Goal: Task Accomplishment & Management: Complete application form

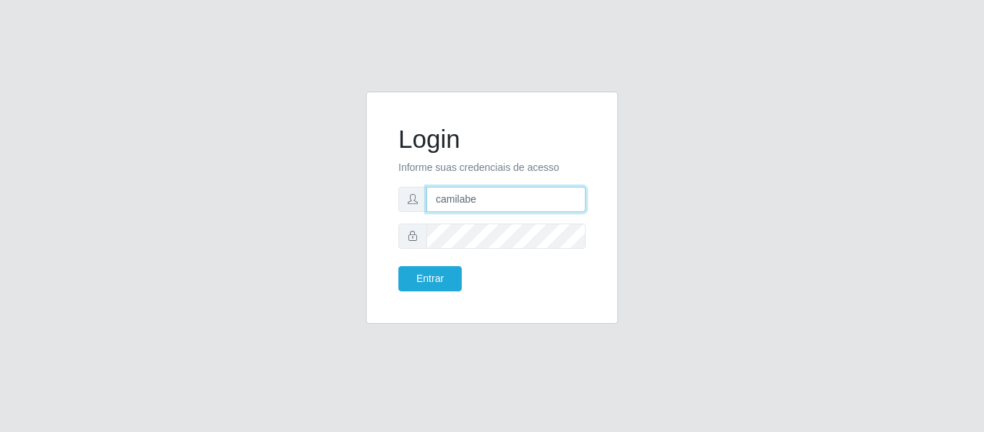
type input "[EMAIL_ADDRESS][DOMAIN_NAME]"
click at [398, 285] on div "Entrar" at bounding box center [440, 278] width 104 height 25
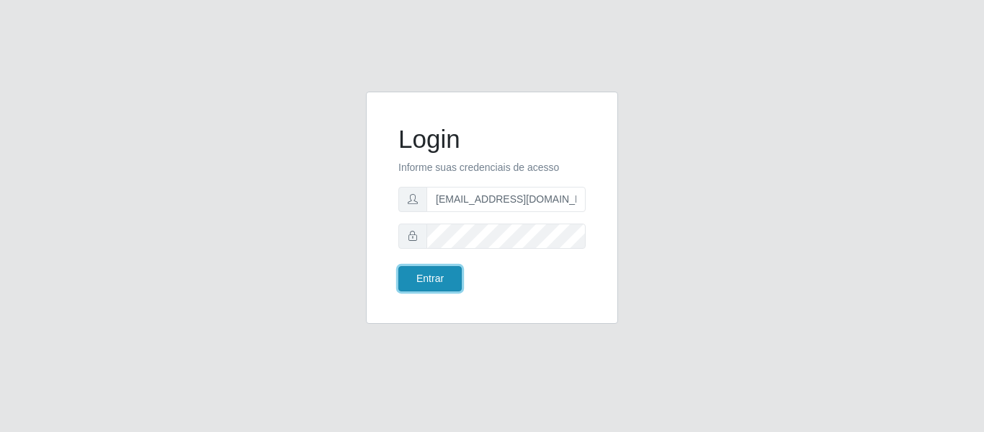
click at [447, 280] on button "Entrar" at bounding box center [429, 278] width 63 height 25
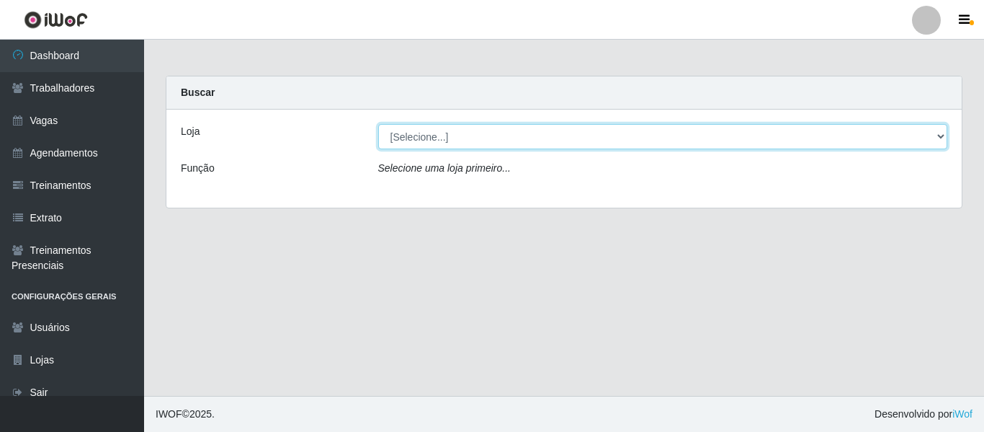
click at [412, 137] on select "[Selecione...] Bemais - Ruy Carneiro Bemais Supermercados - B1 Mangabeira Bemai…" at bounding box center [663, 136] width 570 height 25
select select "250"
click at [378, 124] on select "[Selecione...] Bemais - Ruy Carneiro Bemais Supermercados - B1 Mangabeira Bemai…" at bounding box center [663, 136] width 570 height 25
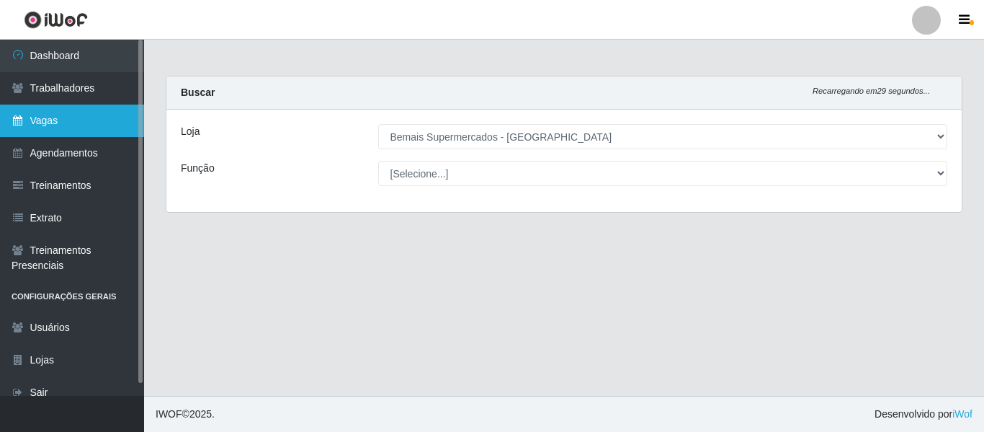
click at [70, 128] on link "Vagas" at bounding box center [72, 120] width 144 height 32
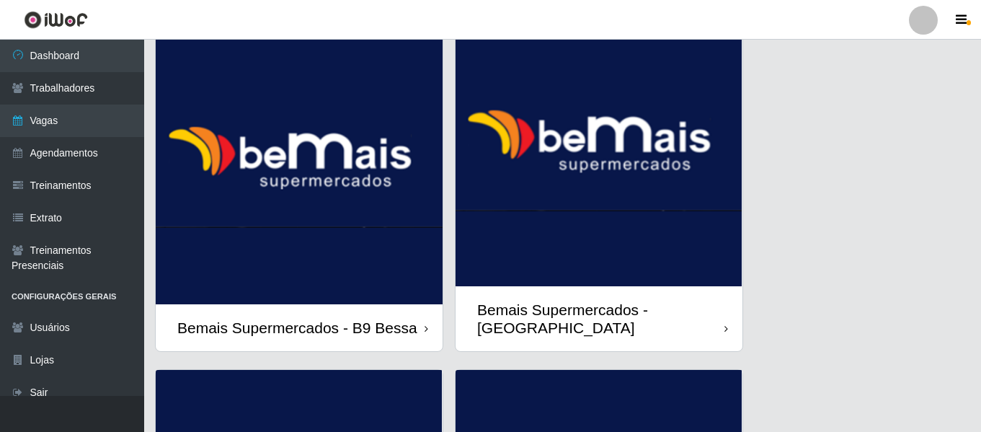
scroll to position [1657, 0]
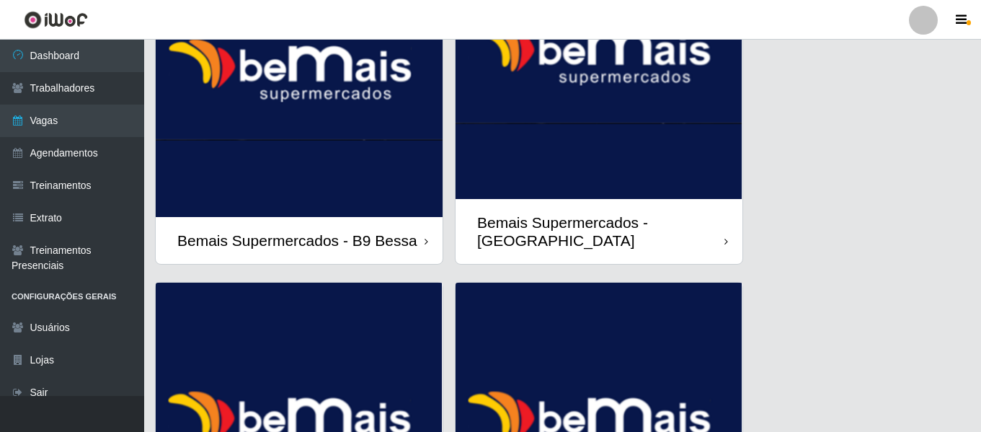
click at [628, 171] on img at bounding box center [598, 56] width 287 height 285
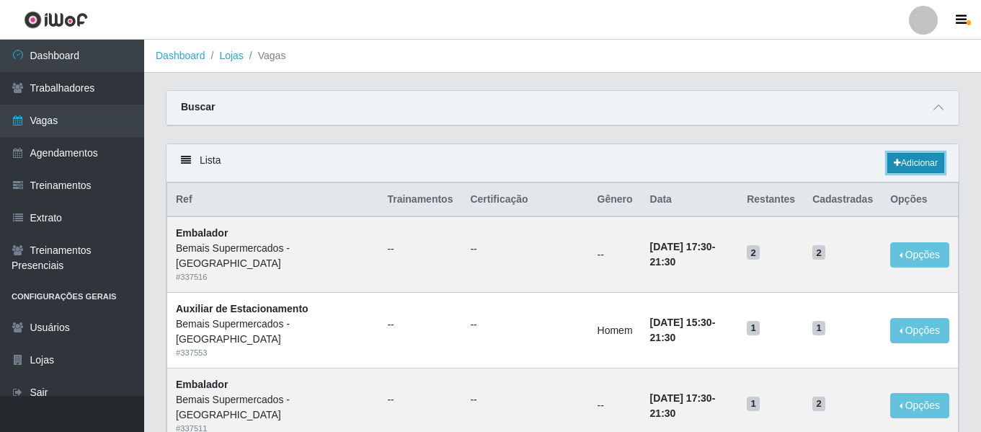
click at [926, 155] on link "Adicionar" at bounding box center [915, 163] width 57 height 20
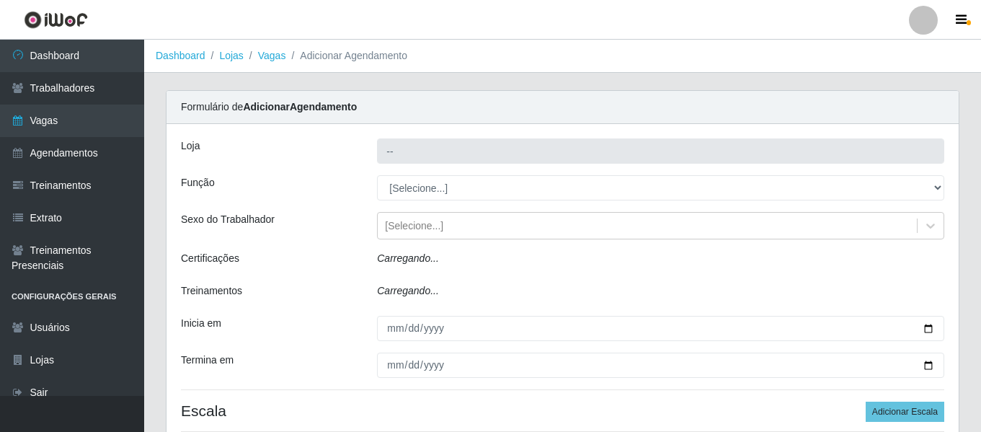
type input "Bemais Supermercados - [GEOGRAPHIC_DATA]"
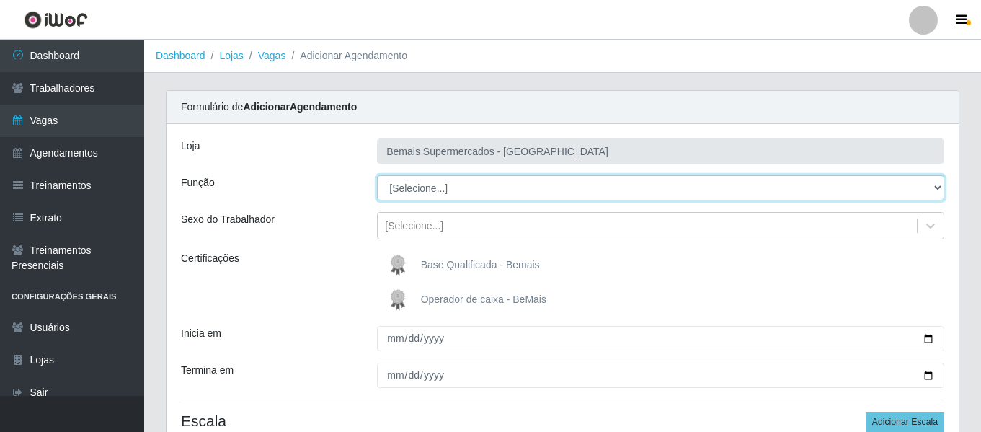
click at [441, 180] on select "[Selecione...] ASG ASG + ASG ++ Auxiliar de Estacionamento Auxiliar de Estacion…" at bounding box center [660, 187] width 567 height 25
click at [423, 192] on select "[Selecione...] ASG ASG + ASG ++ Auxiliar de Estacionamento Auxiliar de Estacion…" at bounding box center [660, 187] width 567 height 25
select select "70"
click at [377, 175] on select "[Selecione...] ASG ASG + ASG ++ Auxiliar de Estacionamento Auxiliar de Estacion…" at bounding box center [660, 187] width 567 height 25
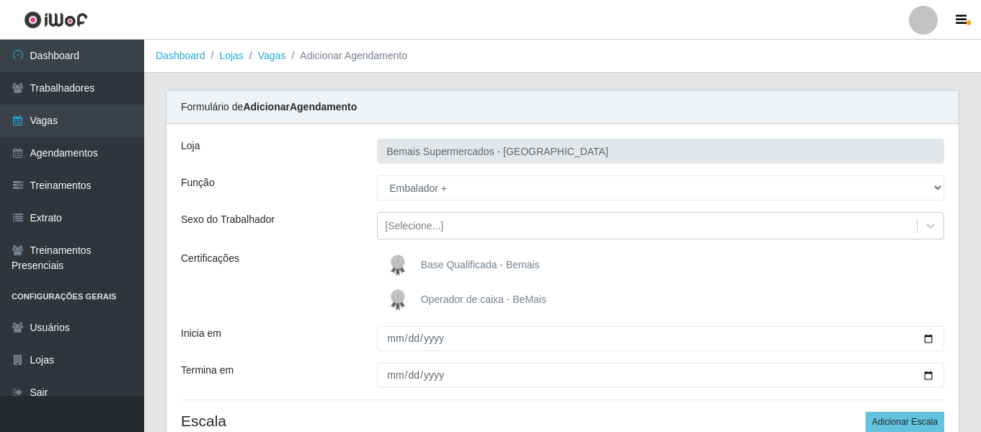
click at [398, 323] on div "Loja Bemais Supermercados - [GEOGRAPHIC_DATA] Função [Selecione...] ASG ASG + A…" at bounding box center [562, 296] width 792 height 344
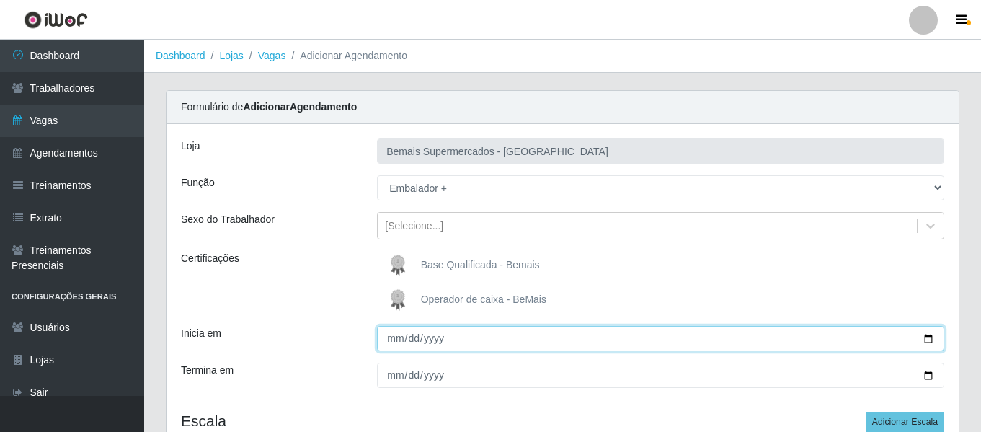
click at [396, 331] on input "Inicia em" at bounding box center [660, 338] width 567 height 25
type input "[DATE]"
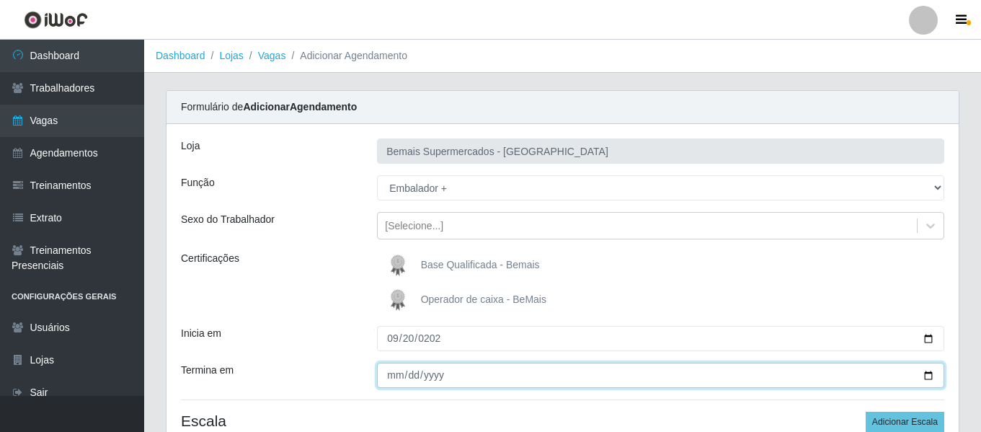
click at [378, 372] on input "Termina em" at bounding box center [660, 374] width 567 height 25
type input "[DATE]"
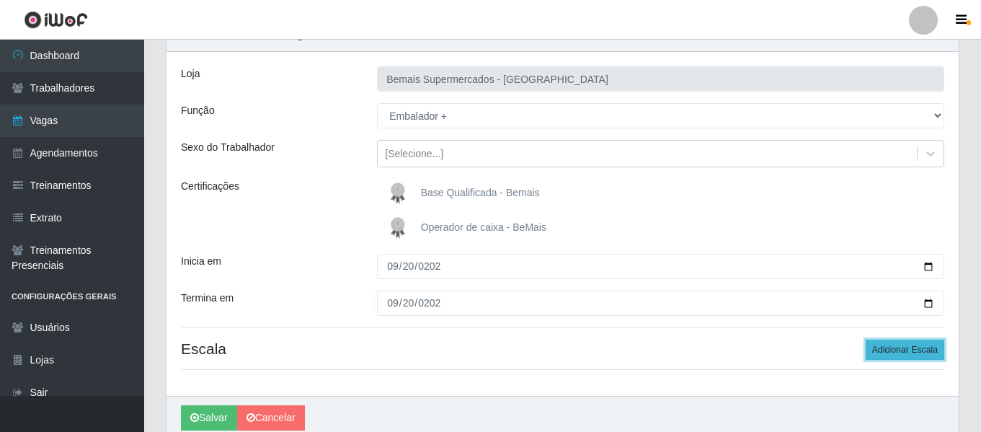
click at [901, 339] on button "Adicionar Escala" at bounding box center [904, 349] width 79 height 20
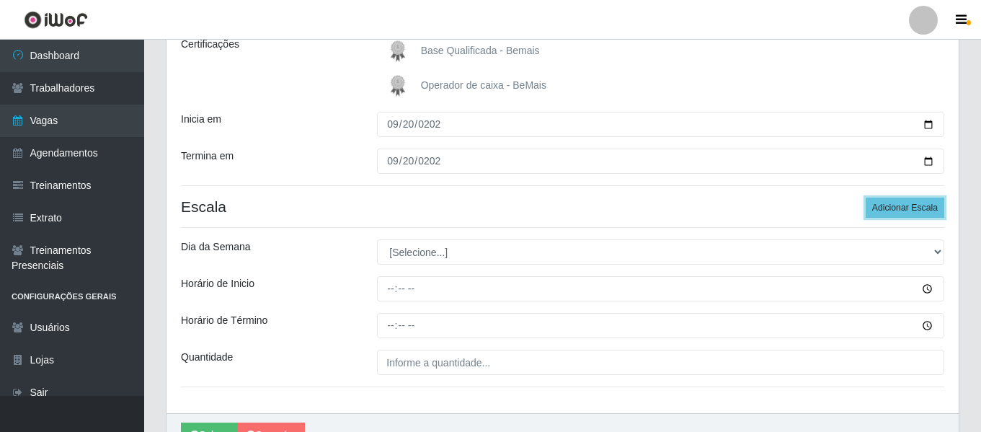
scroll to position [216, 0]
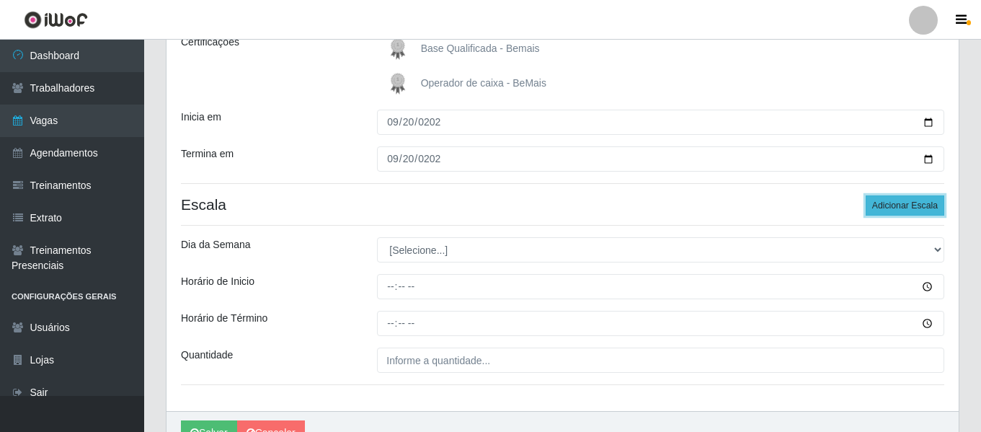
click at [931, 197] on button "Adicionar Escala" at bounding box center [904, 205] width 79 height 20
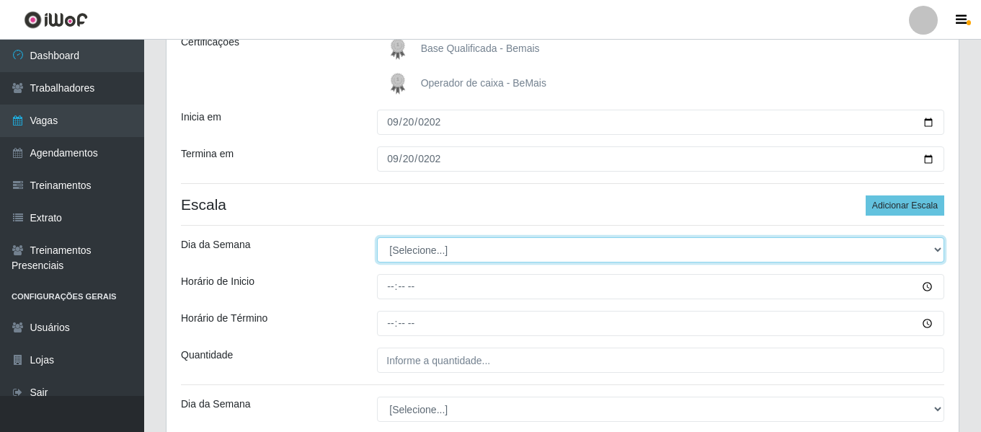
click at [440, 255] on select "[Selecione...] Segunda Terça Quarta Quinta Sexta Sábado Domingo" at bounding box center [660, 249] width 567 height 25
select select "6"
click at [377, 237] on select "[Selecione...] Segunda Terça Quarta Quinta Sexta Sábado Domingo" at bounding box center [660, 249] width 567 height 25
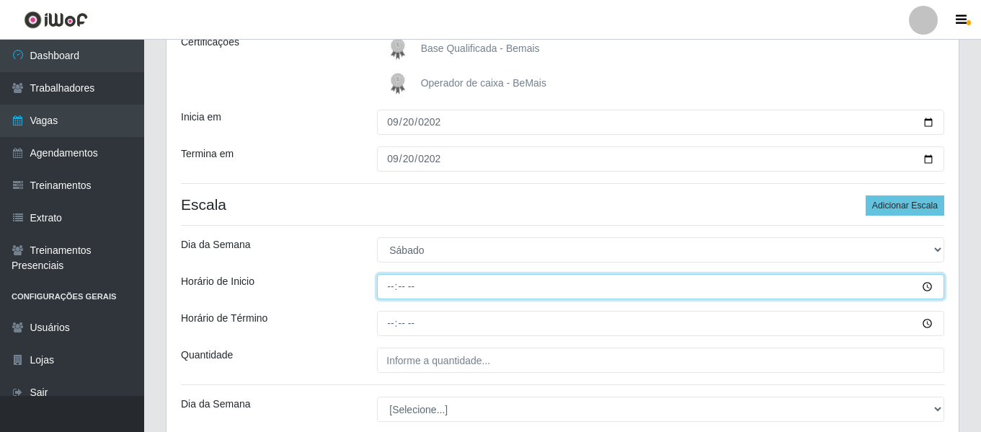
click at [392, 295] on input "Horário de Inicio" at bounding box center [660, 286] width 567 height 25
type input "08:00"
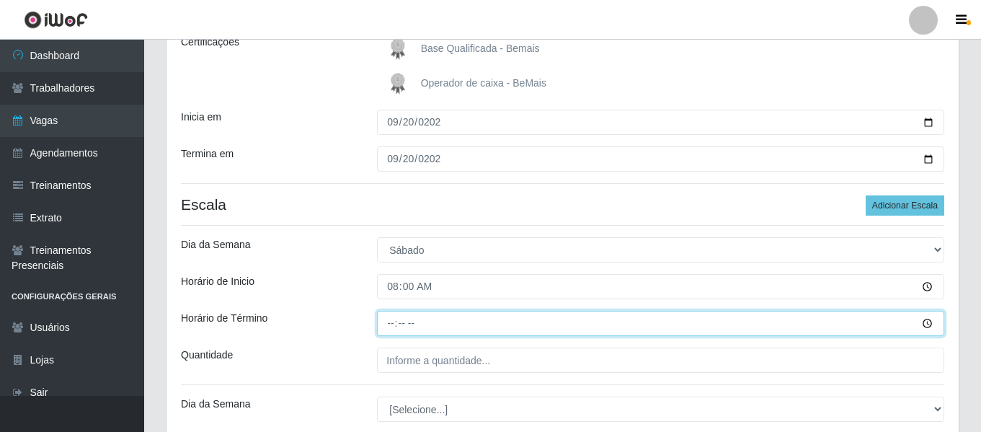
click at [396, 325] on input "Horário de Término" at bounding box center [660, 323] width 567 height 25
type input "14:00"
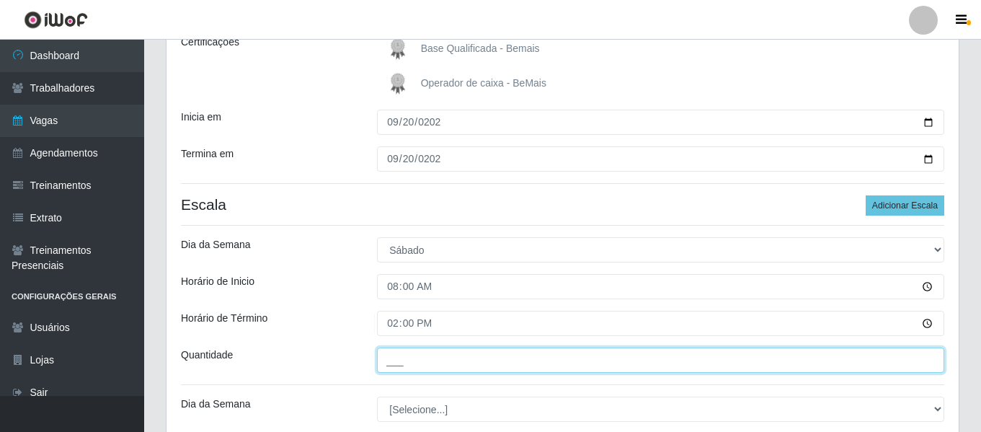
click at [409, 361] on input "___" at bounding box center [660, 359] width 567 height 25
type input "2__"
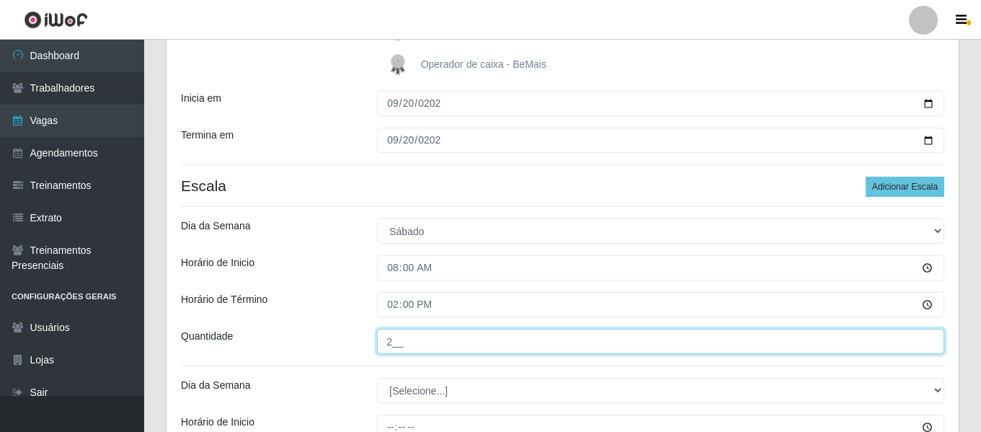
scroll to position [288, 0]
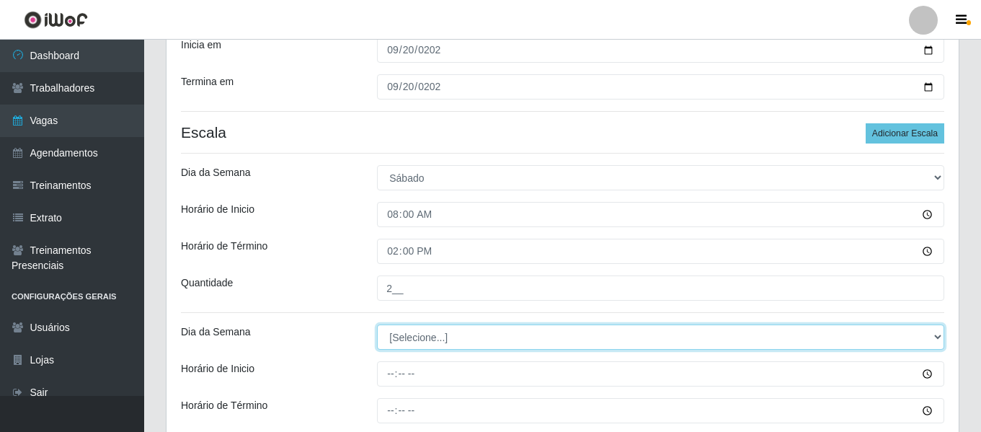
click at [413, 337] on select "[Selecione...] Segunda Terça Quarta Quinta Sexta Sábado Domingo" at bounding box center [660, 336] width 567 height 25
select select "6"
click at [377, 324] on select "[Selecione...] Segunda Terça Quarta Quinta Sexta Sábado Domingo" at bounding box center [660, 336] width 567 height 25
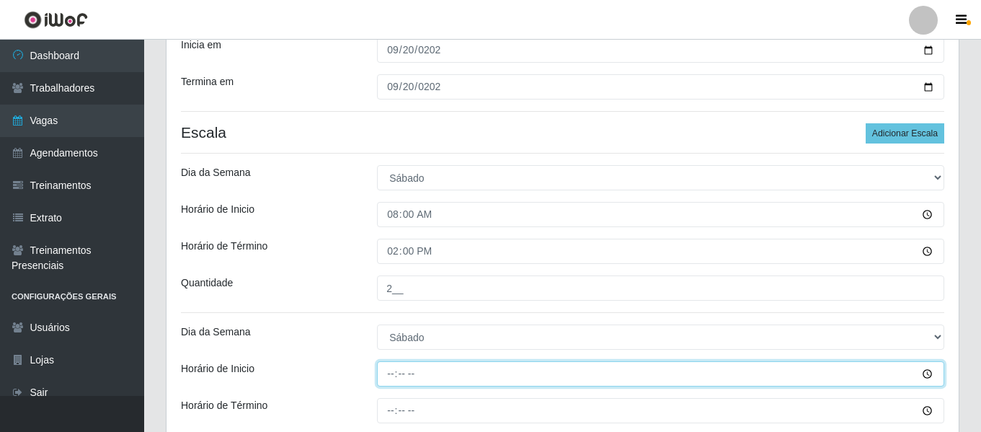
click at [391, 377] on input "Horário de Inicio" at bounding box center [660, 373] width 567 height 25
type input "16:00"
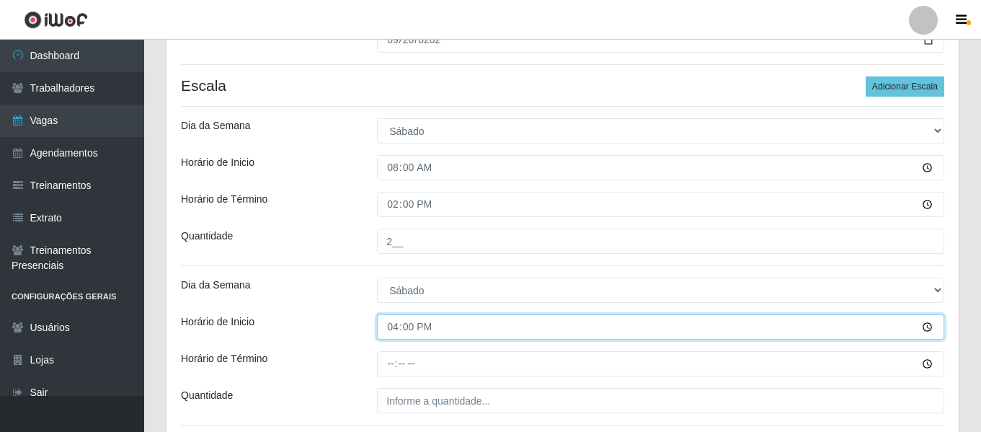
scroll to position [360, 0]
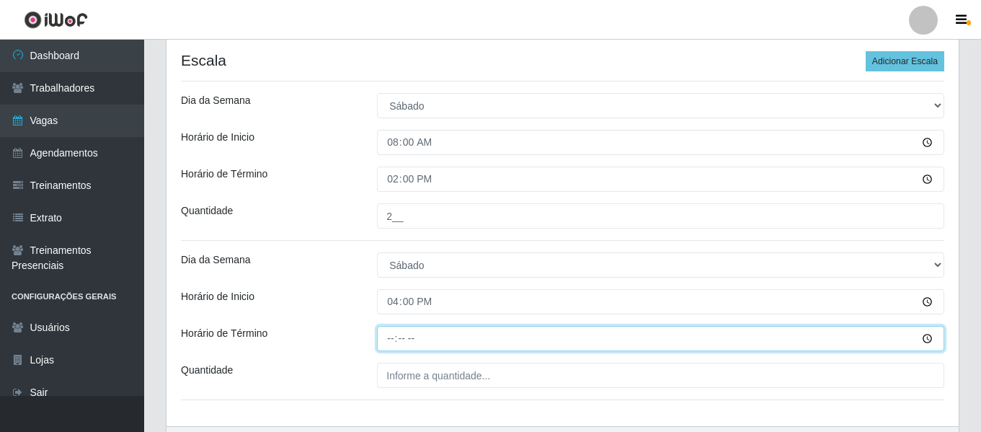
click at [400, 341] on input "Horário de Término" at bounding box center [660, 338] width 567 height 25
click at [392, 344] on input "Horário de Término" at bounding box center [660, 338] width 567 height 25
type input "21:00"
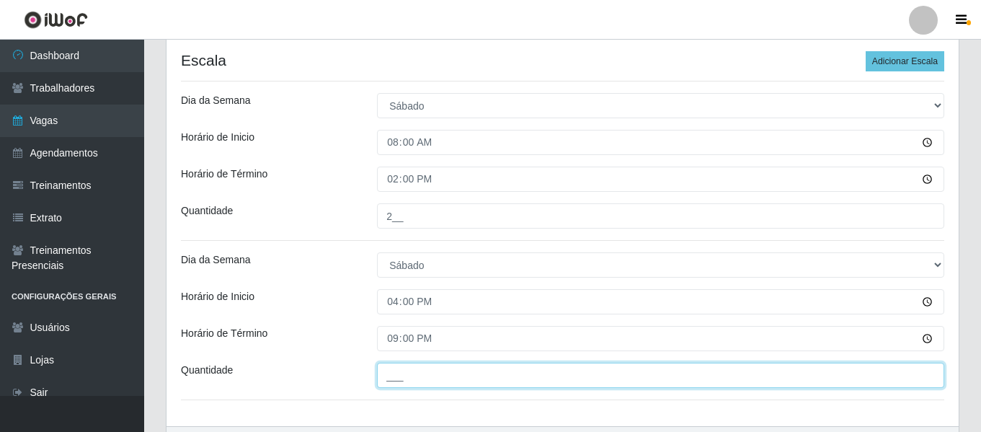
click at [409, 380] on input "___" at bounding box center [660, 374] width 567 height 25
type input "1__"
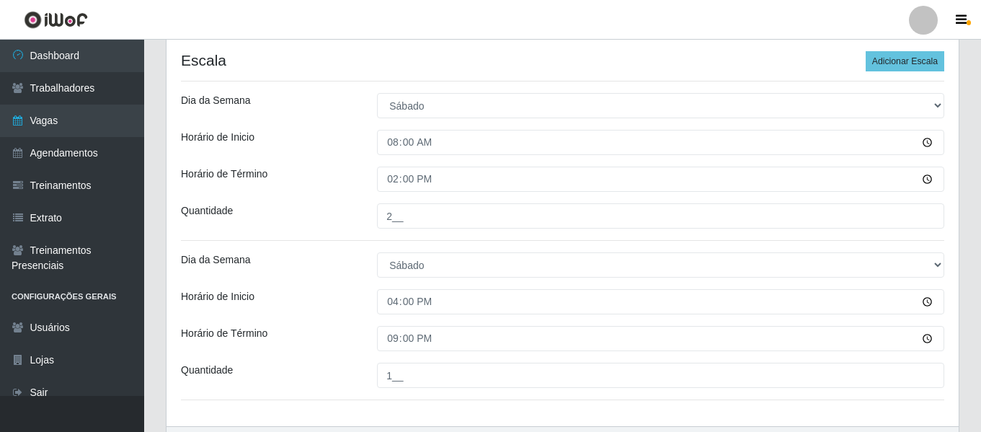
click at [326, 244] on div "Loja Bemais Supermercados - [GEOGRAPHIC_DATA] Função [Selecione...] ASG ASG + A…" at bounding box center [562, 95] width 792 height 662
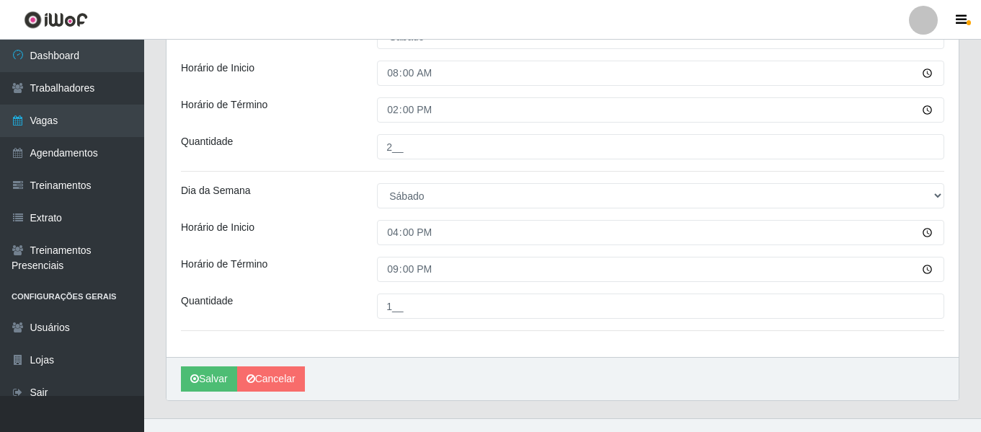
scroll to position [452, 0]
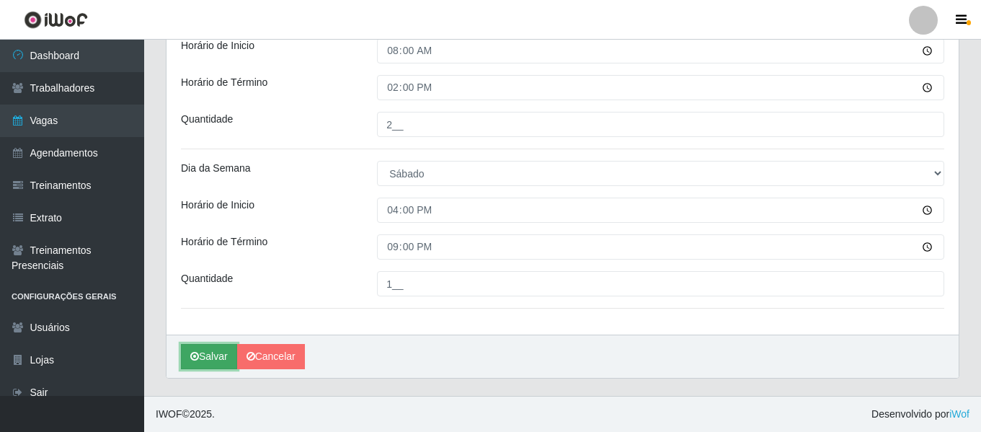
click at [210, 357] on button "Salvar" at bounding box center [209, 356] width 56 height 25
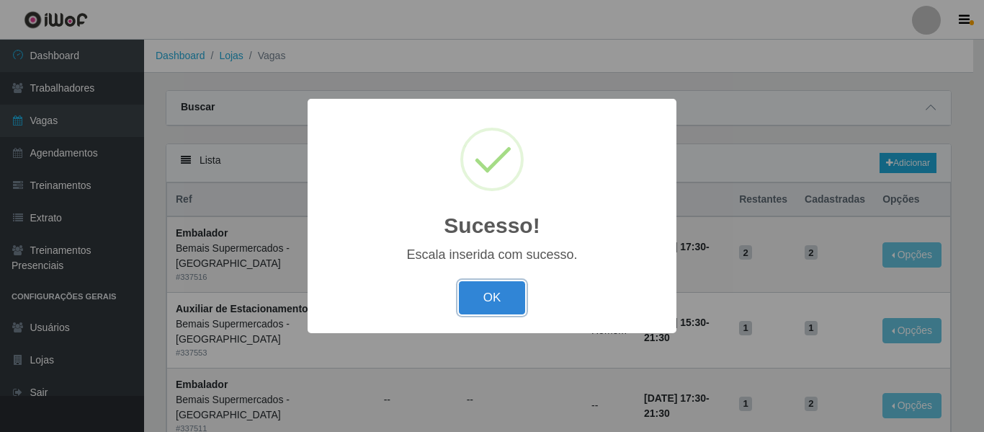
click at [497, 302] on button "OK" at bounding box center [492, 298] width 67 height 34
